Goal: Task Accomplishment & Management: Use online tool/utility

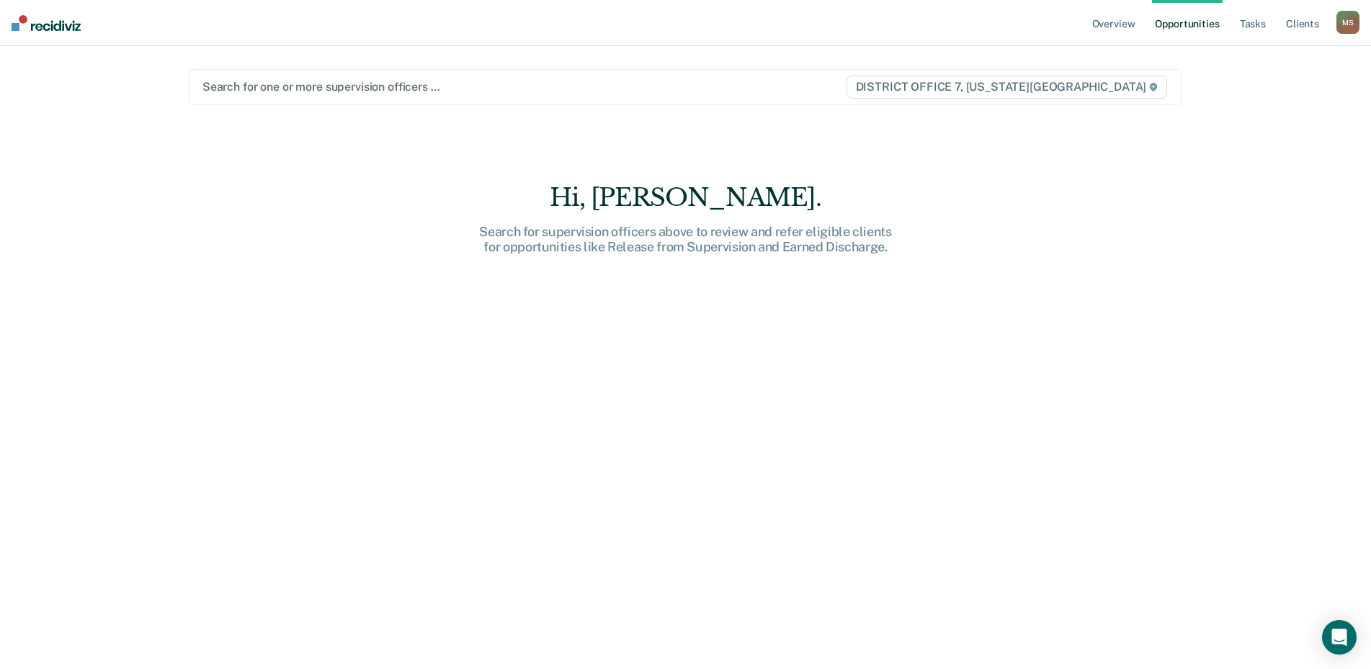
click at [453, 103] on div "Search for one or more supervision officers … DISTRICT OFFICE 7, [US_STATE][GEO…" at bounding box center [686, 87] width 994 height 36
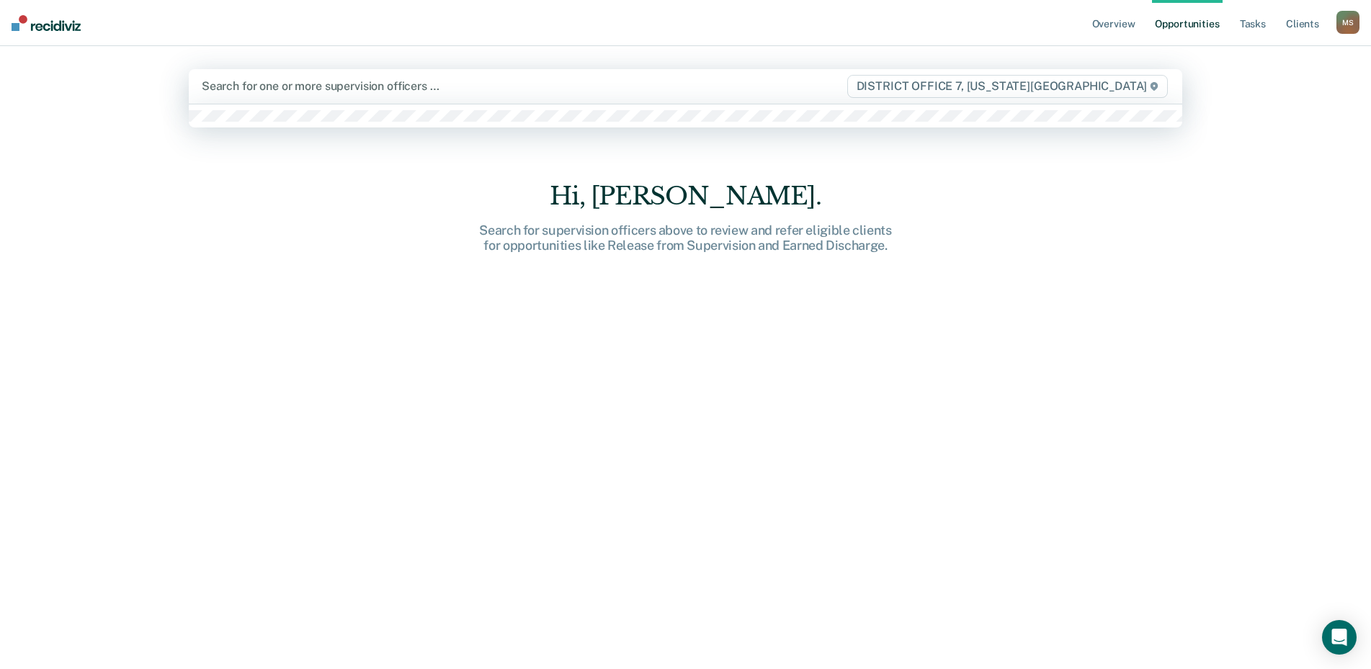
click at [253, 120] on main "1 result available. Use Up and Down to choose options, press Enter to select th…" at bounding box center [686, 340] width 1028 height 589
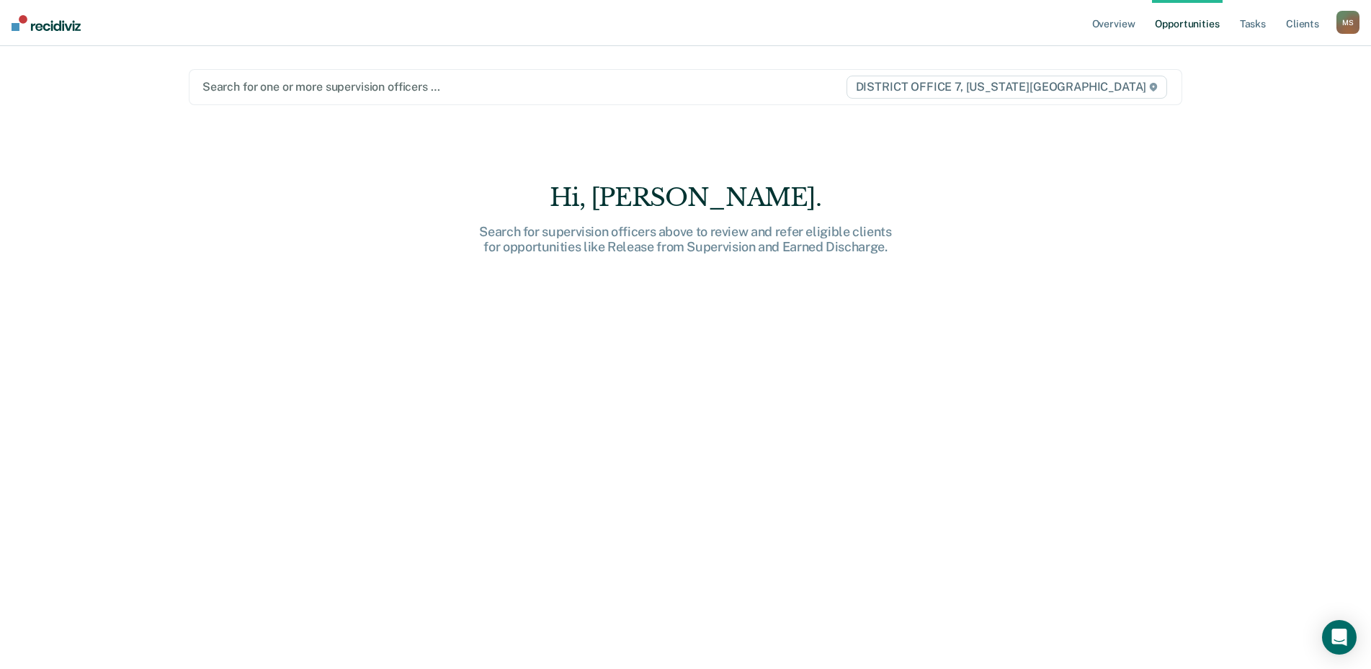
click at [277, 86] on div at bounding box center [523, 87] width 643 height 17
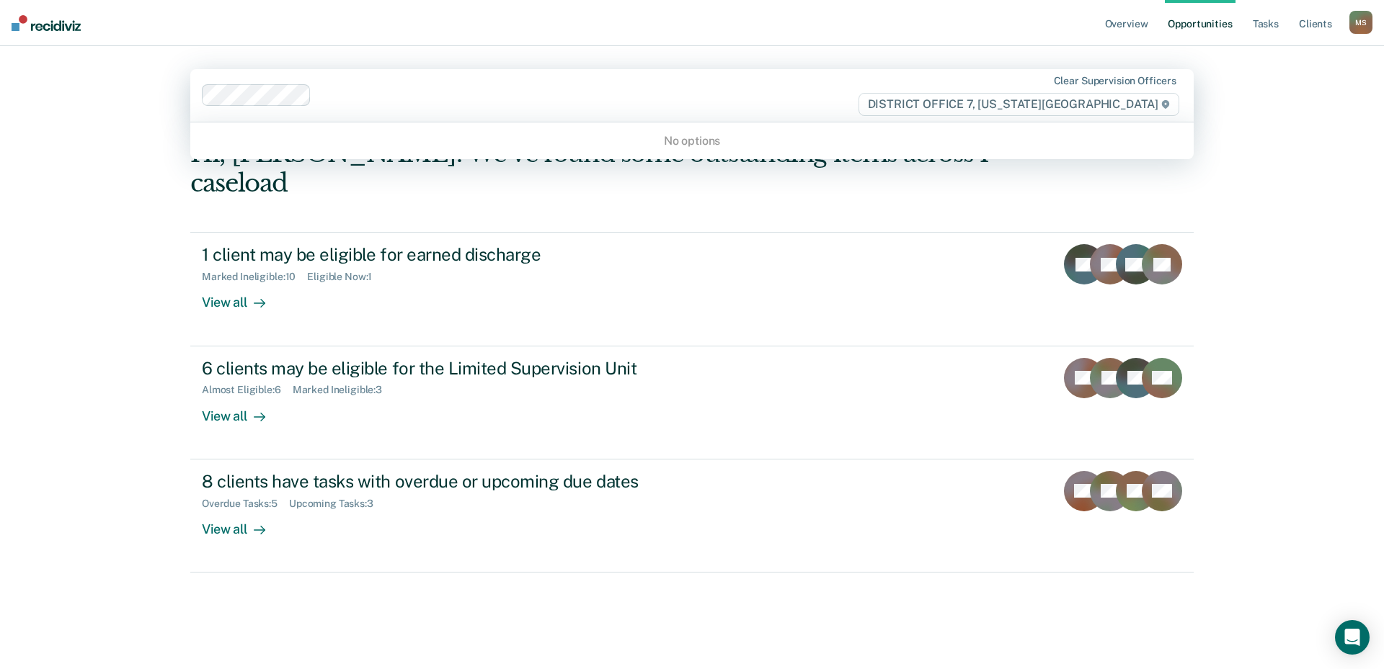
click at [1338, 206] on div "Overview Opportunities Tasks Client s [PERSON_NAME] Profile How it works Go to …" at bounding box center [692, 334] width 1384 height 669
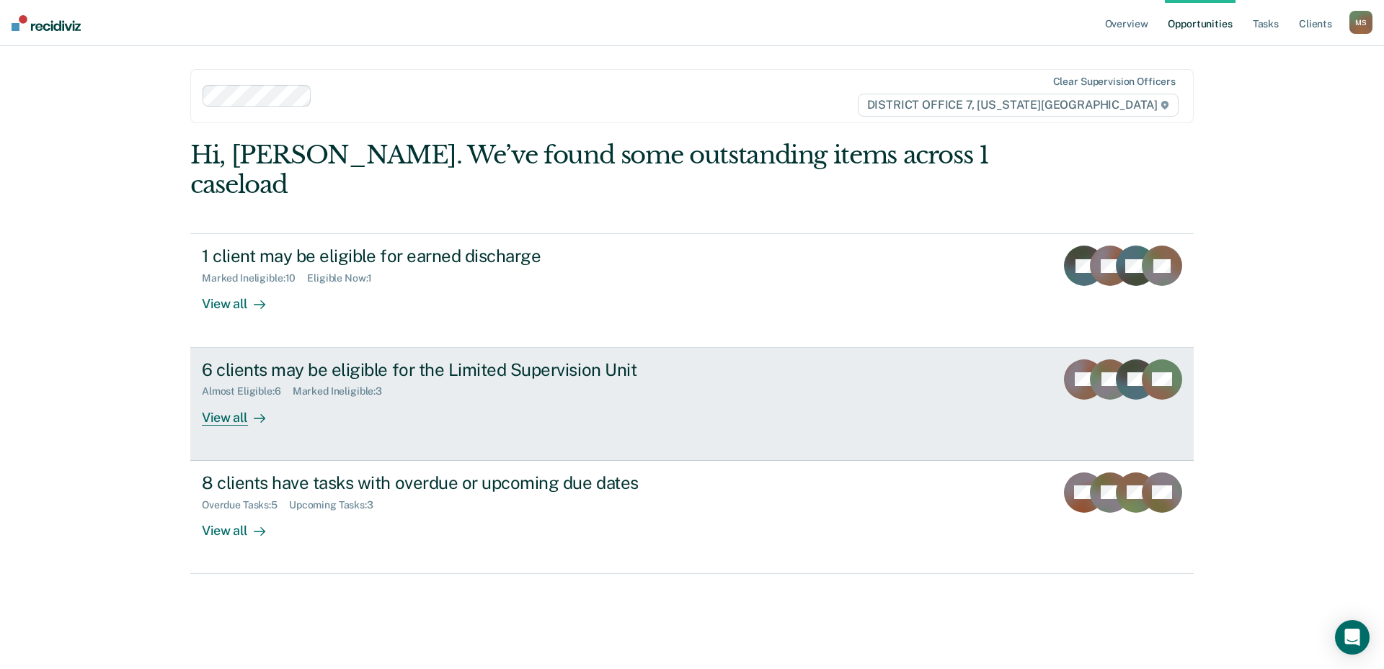
click at [221, 398] on div "View all" at bounding box center [242, 412] width 81 height 28
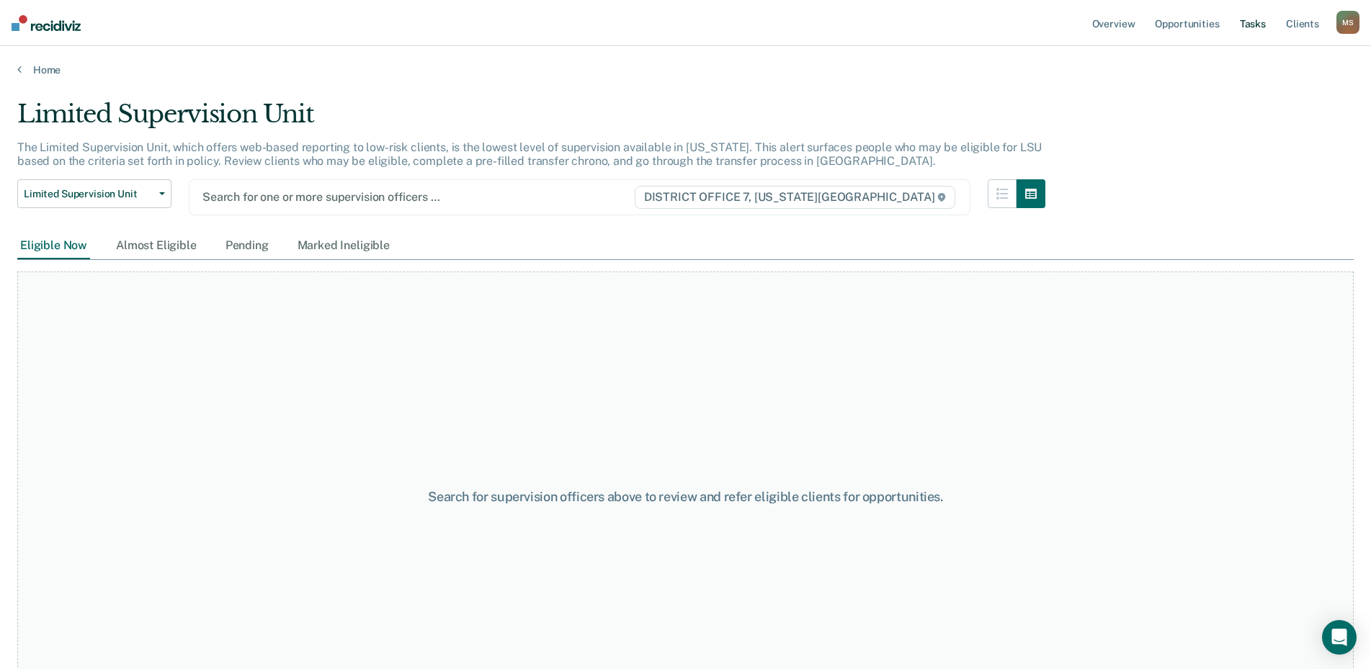
click at [1259, 25] on link "Tasks" at bounding box center [1253, 23] width 32 height 46
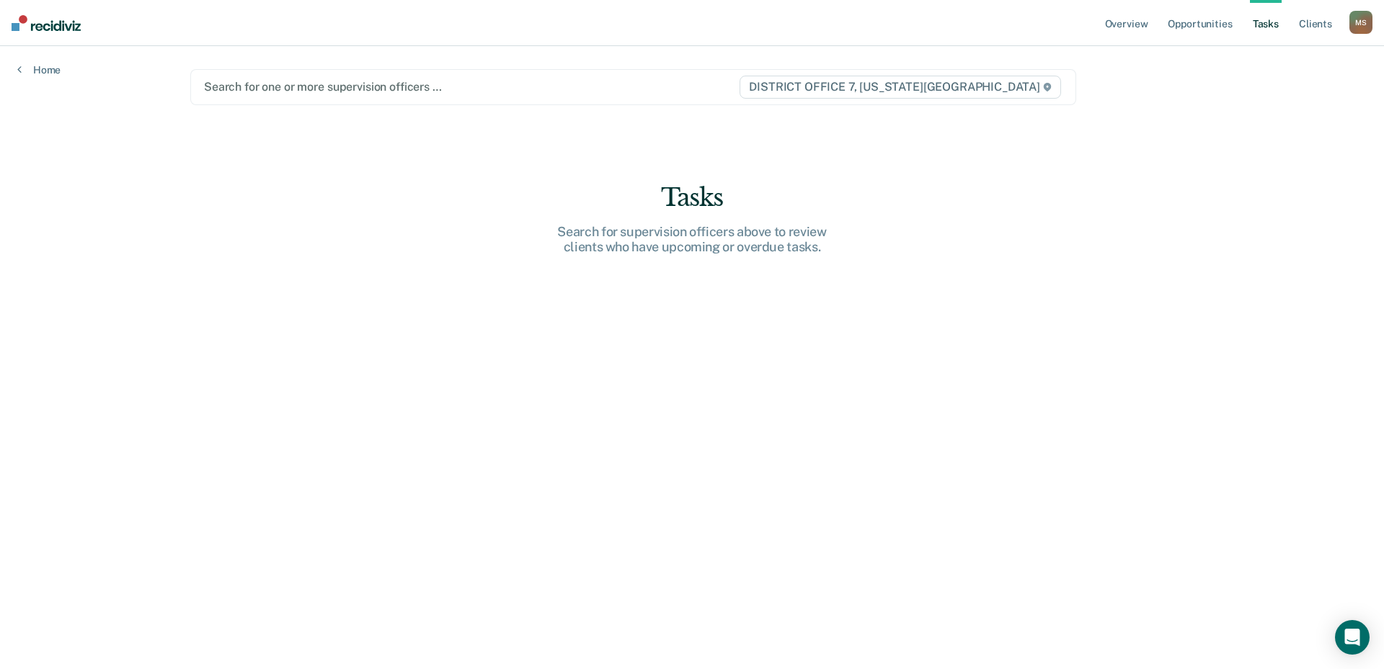
click at [403, 84] on div at bounding box center [471, 87] width 534 height 17
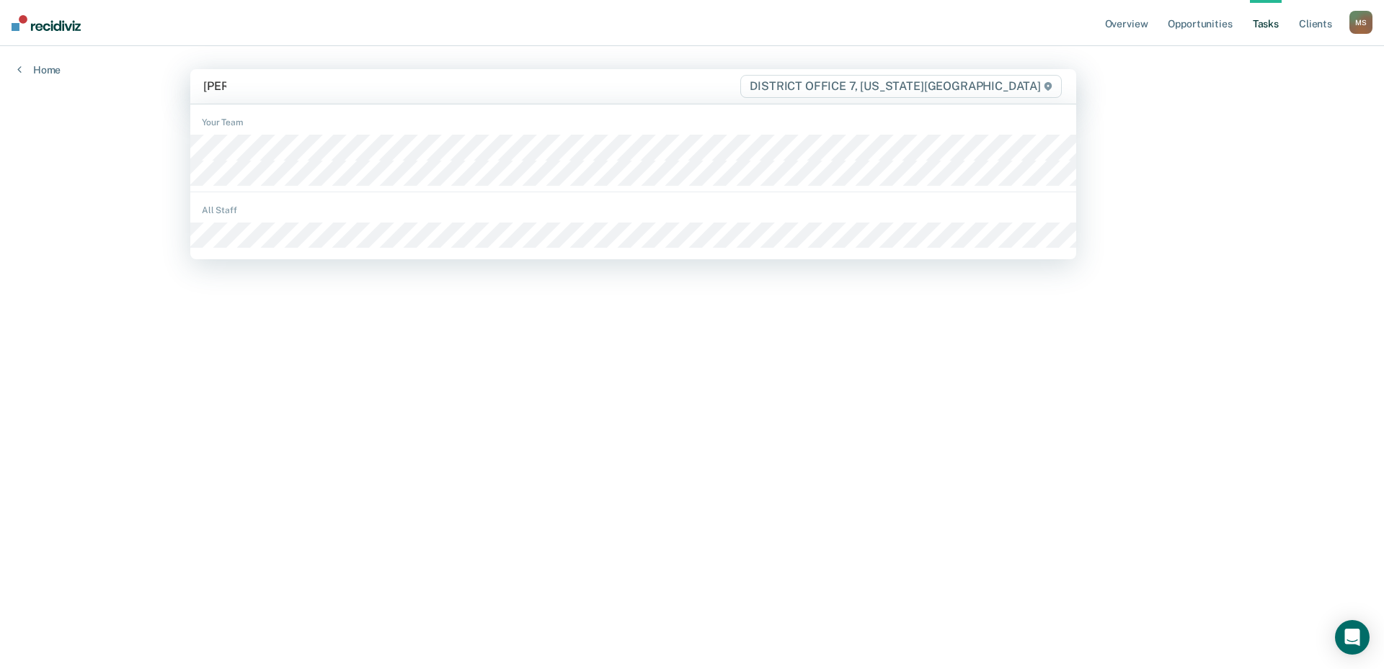
type input "[PERSON_NAME]"
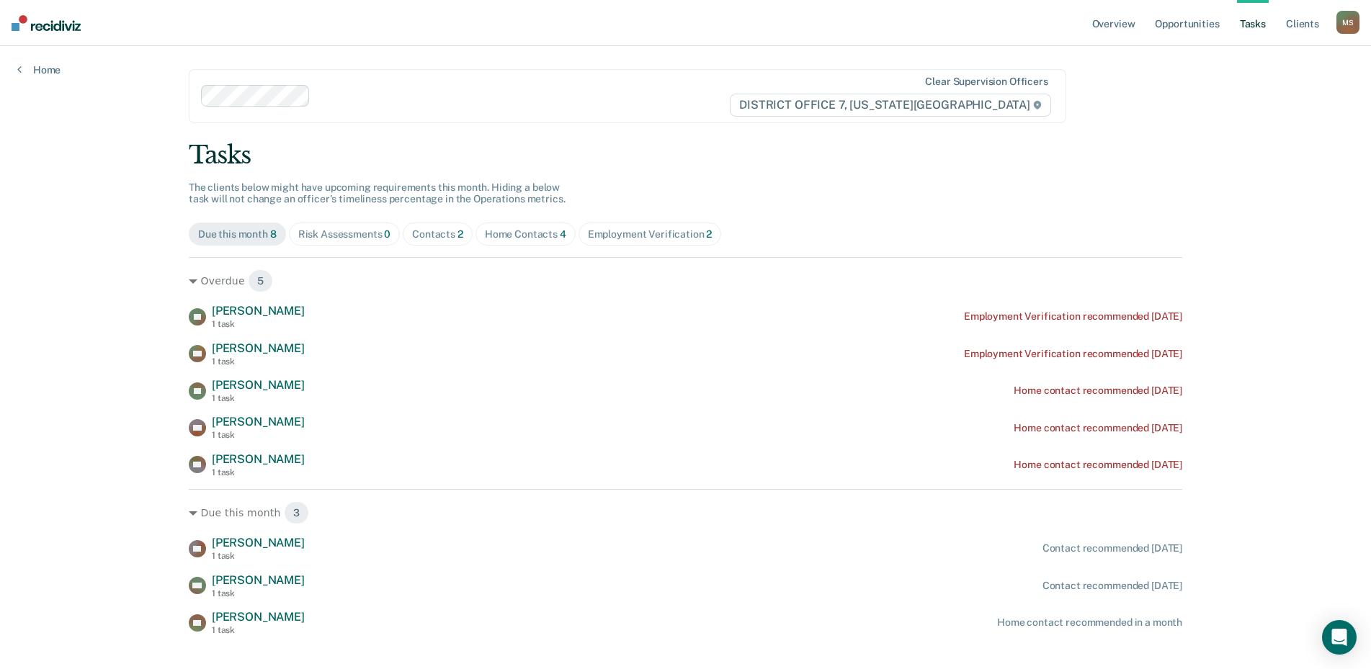
click at [518, 235] on div "Home Contacts 4" at bounding box center [525, 234] width 81 height 12
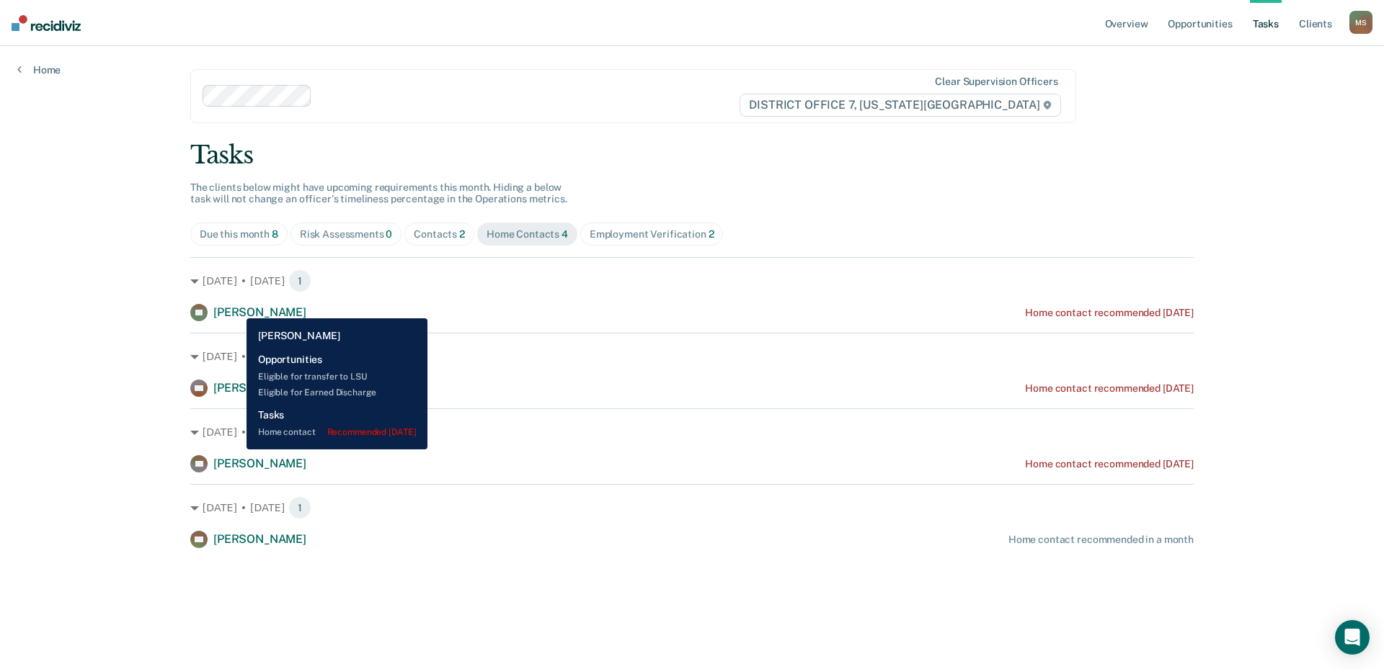
click at [236, 308] on span "[PERSON_NAME]" at bounding box center [259, 313] width 93 height 14
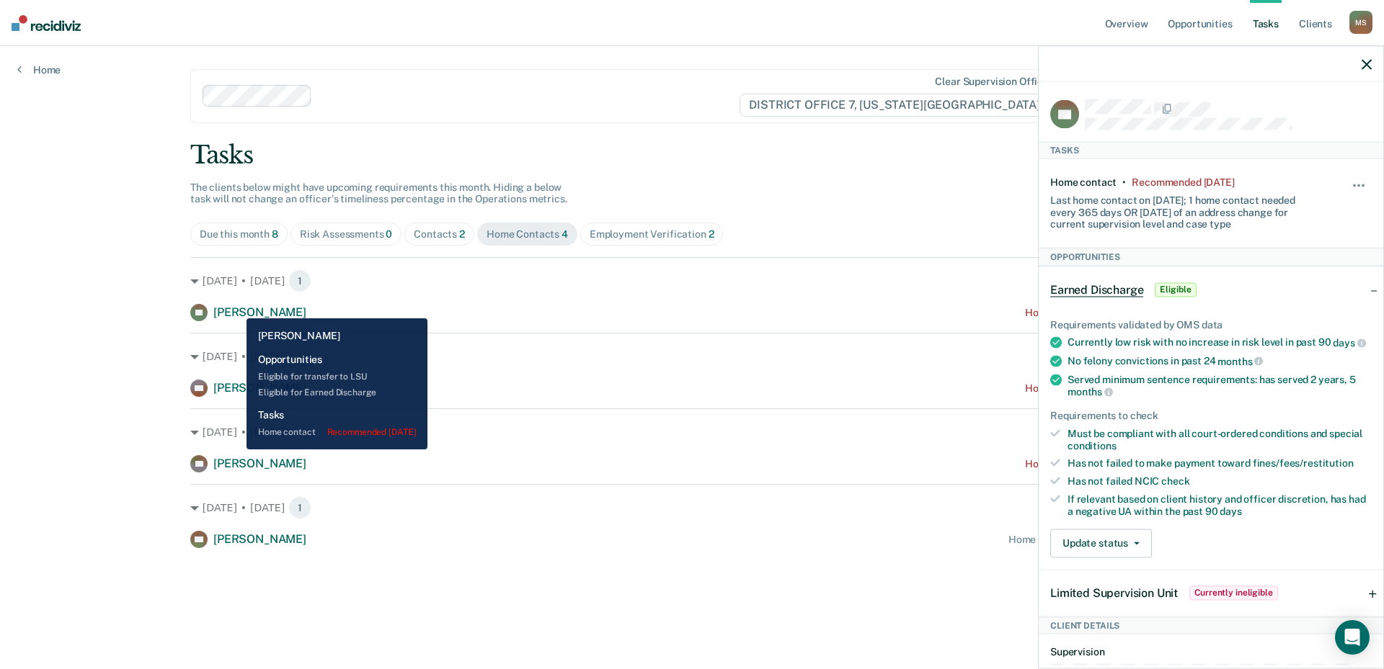
scroll to position [351, 0]
